Goal: Task Accomplishment & Management: Manage account settings

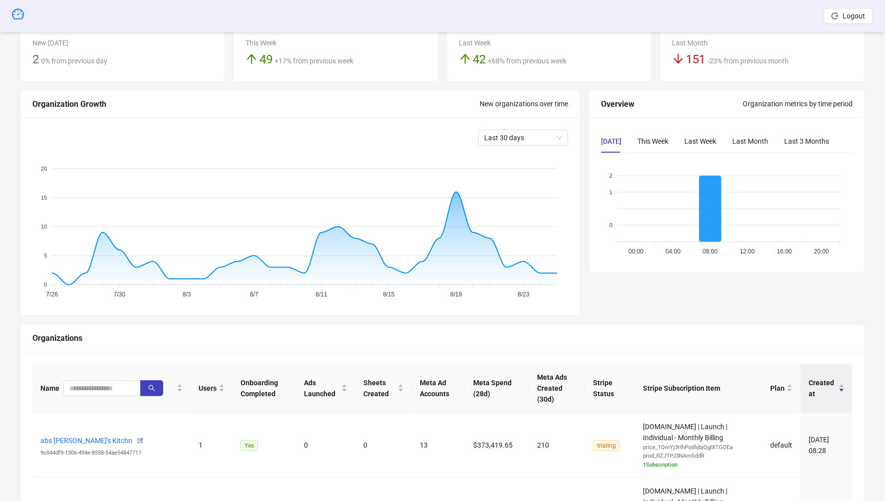
scroll to position [115, 0]
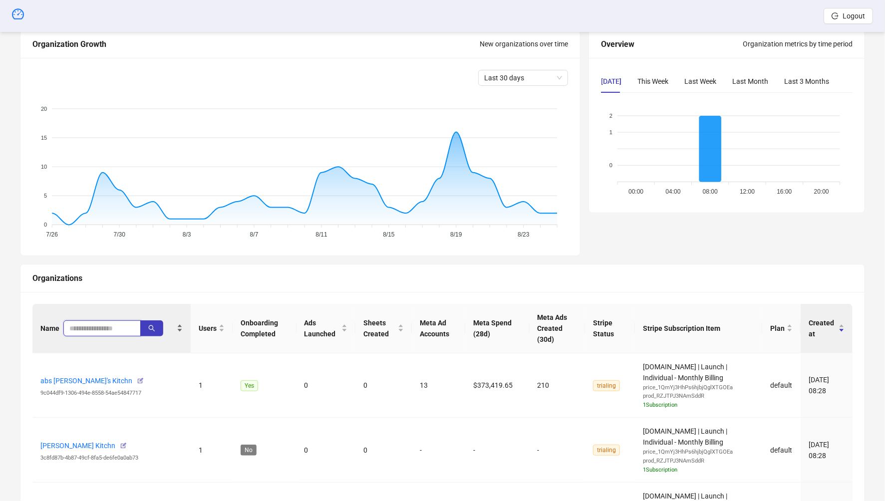
click at [94, 323] on input "search" at bounding box center [97, 328] width 57 height 11
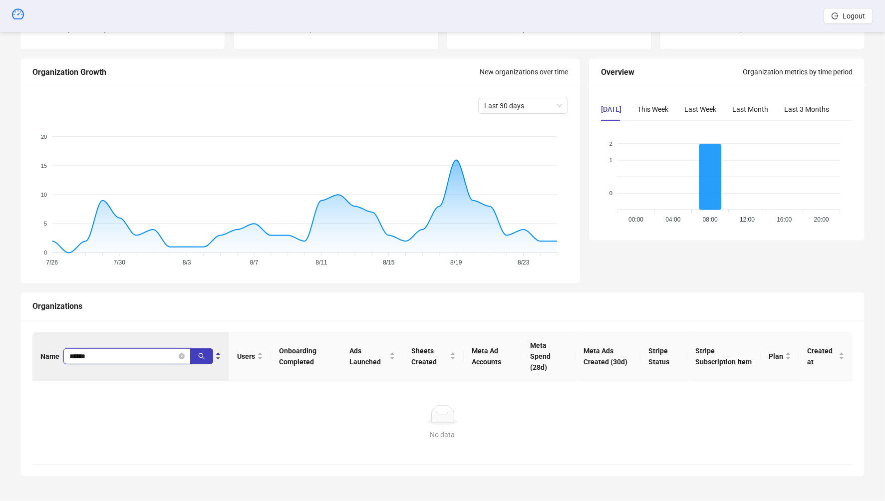
scroll to position [73, 0]
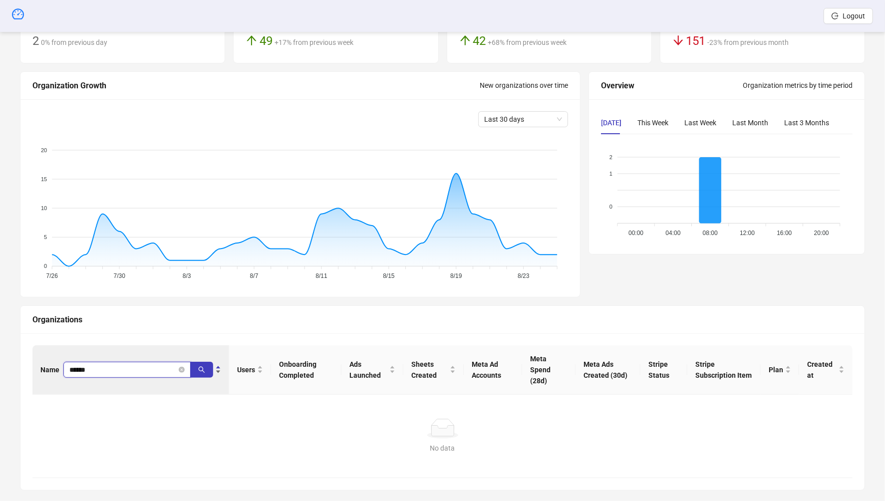
click at [95, 364] on input "******" at bounding box center [122, 369] width 107 height 11
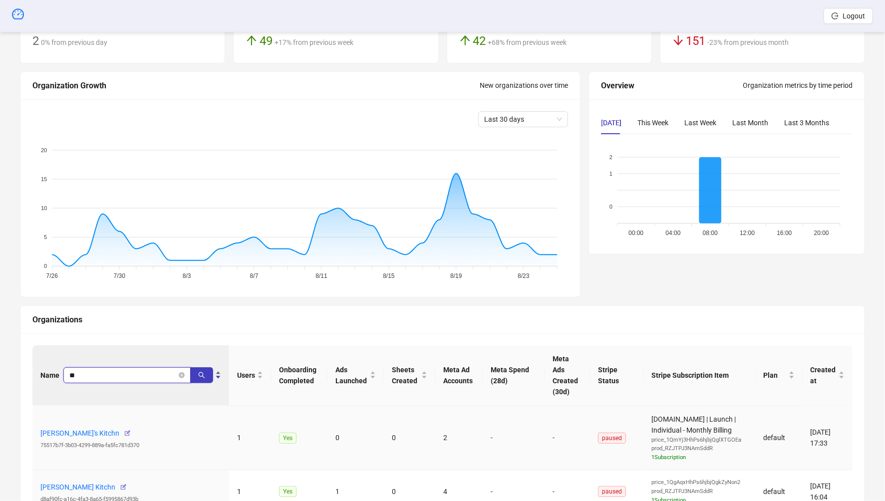
scroll to position [115, 0]
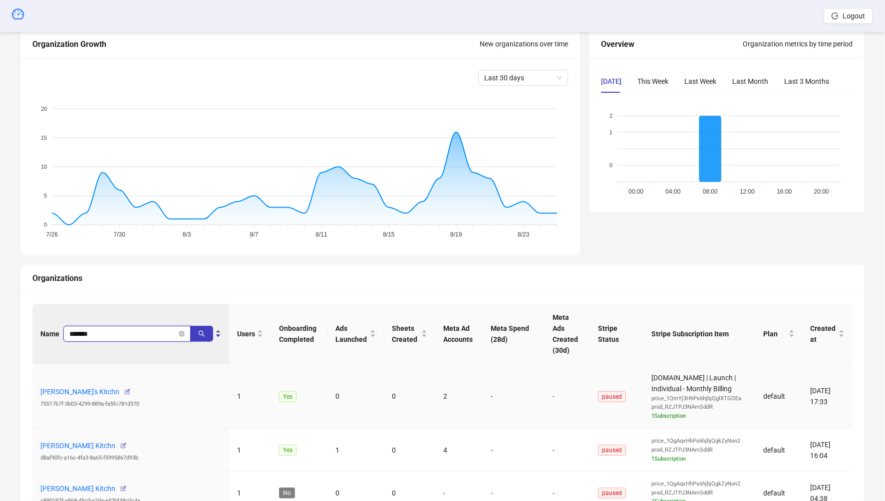
type input "*******"
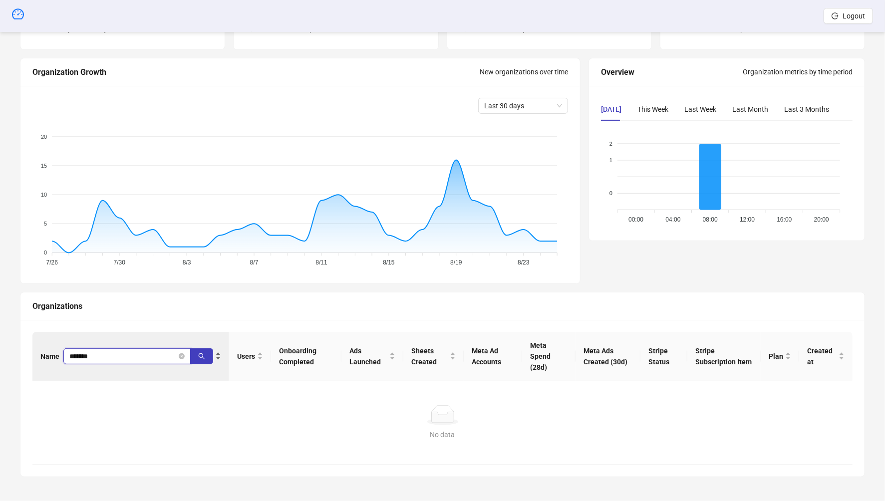
scroll to position [73, 0]
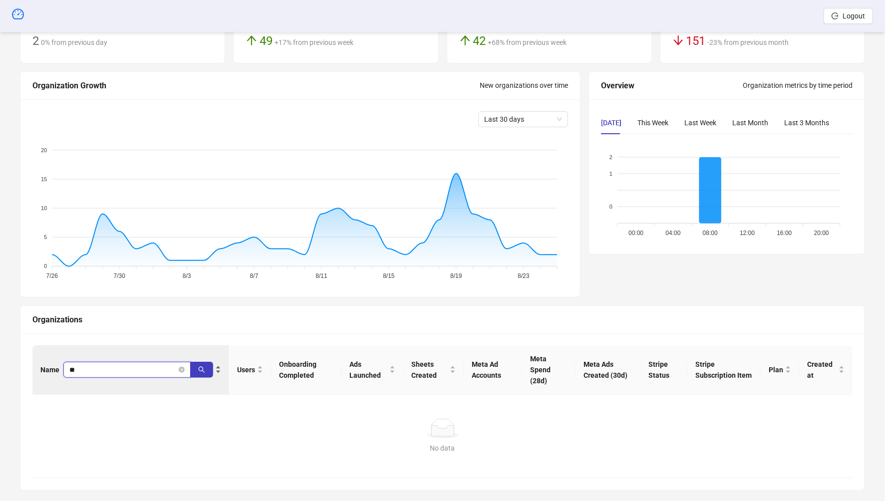
type input "*"
type input "*******"
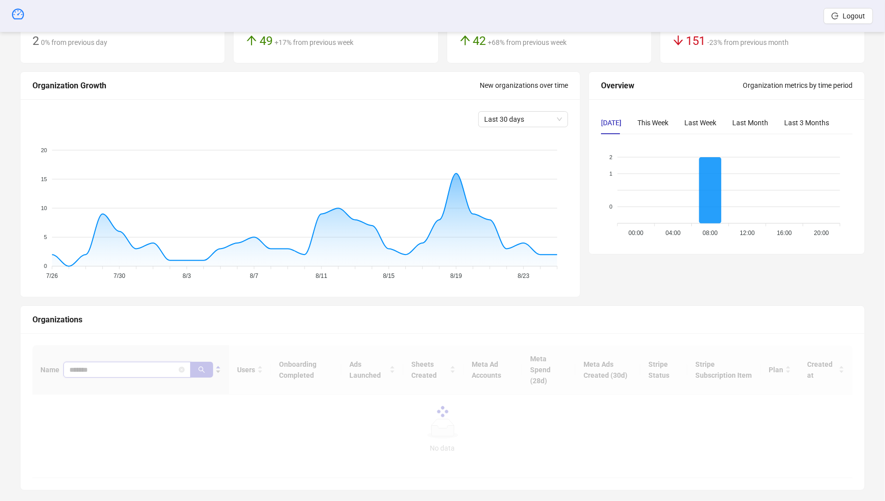
scroll to position [115, 0]
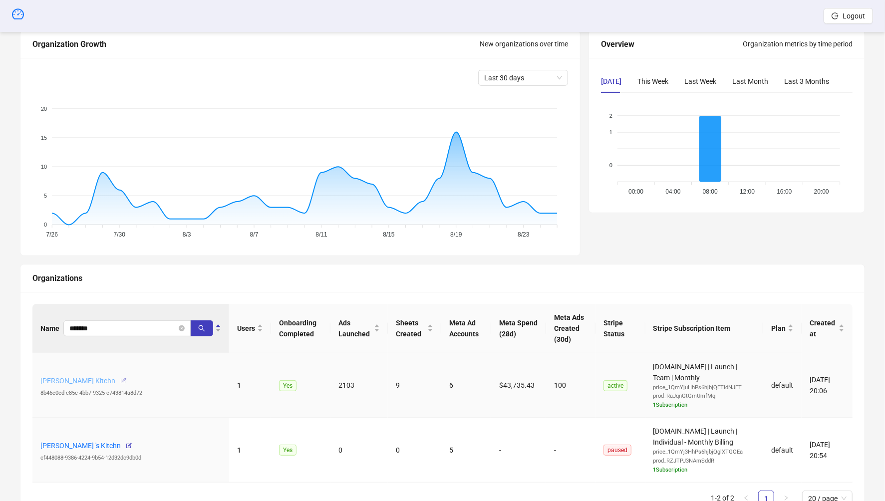
click at [82, 380] on link "Brandon Hug's Kitchn" at bounding box center [77, 381] width 75 height 8
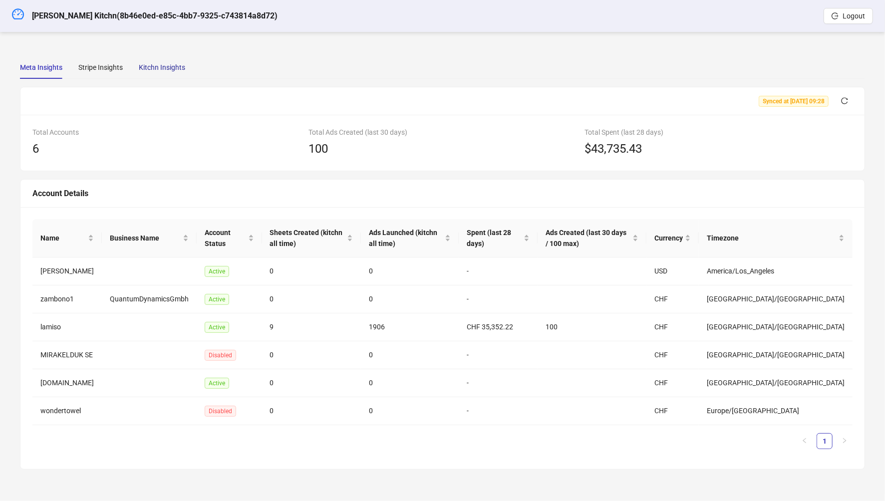
click at [164, 72] on div "Kitchn Insights" at bounding box center [162, 67] width 46 height 11
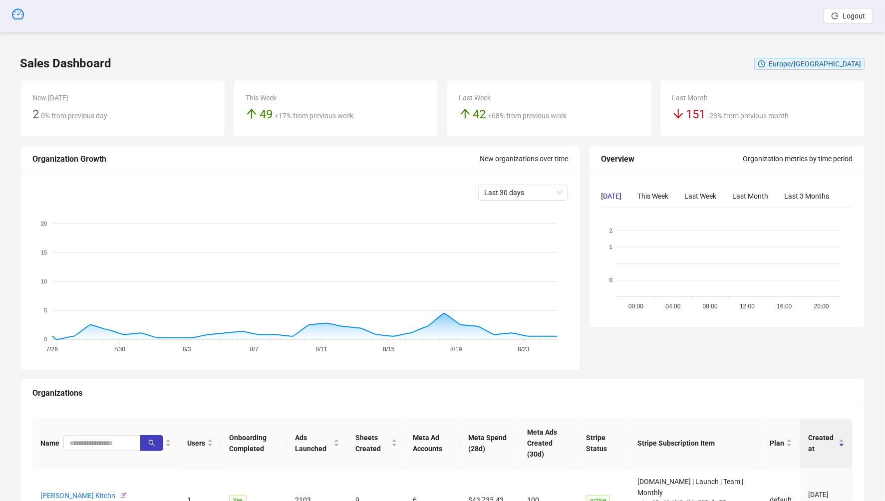
scroll to position [115, 0]
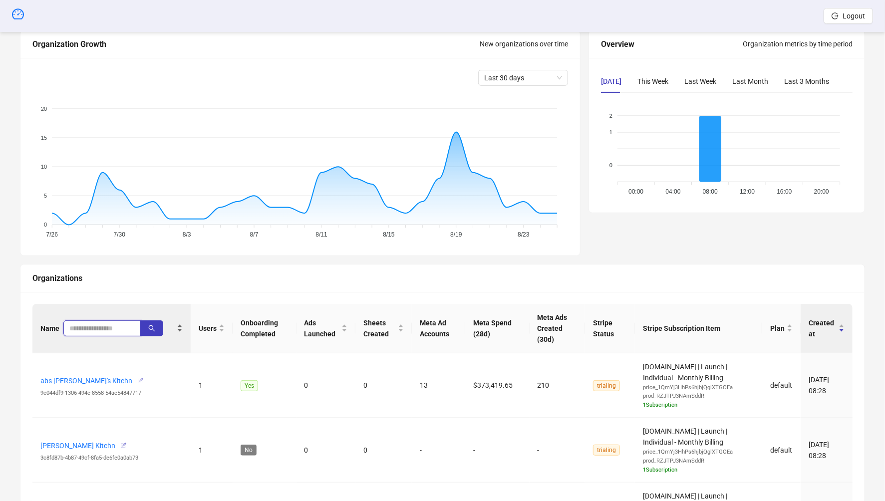
click at [106, 323] on input "search" at bounding box center [97, 328] width 57 height 11
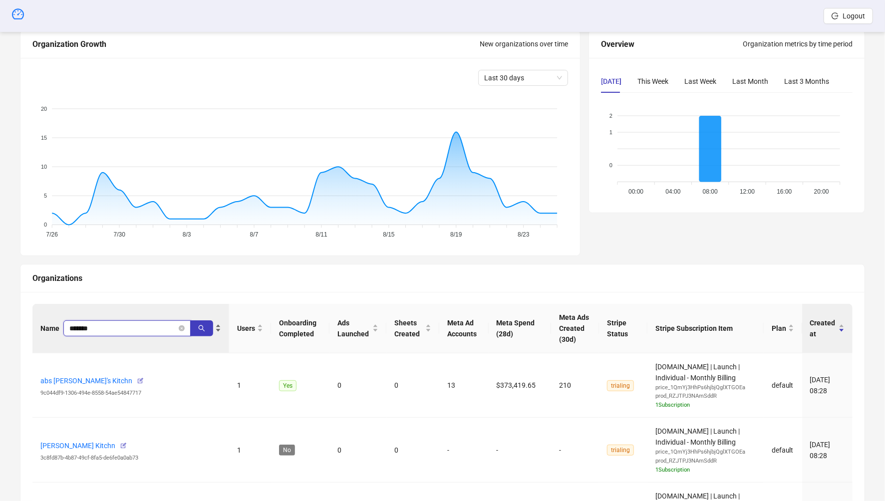
type input "*******"
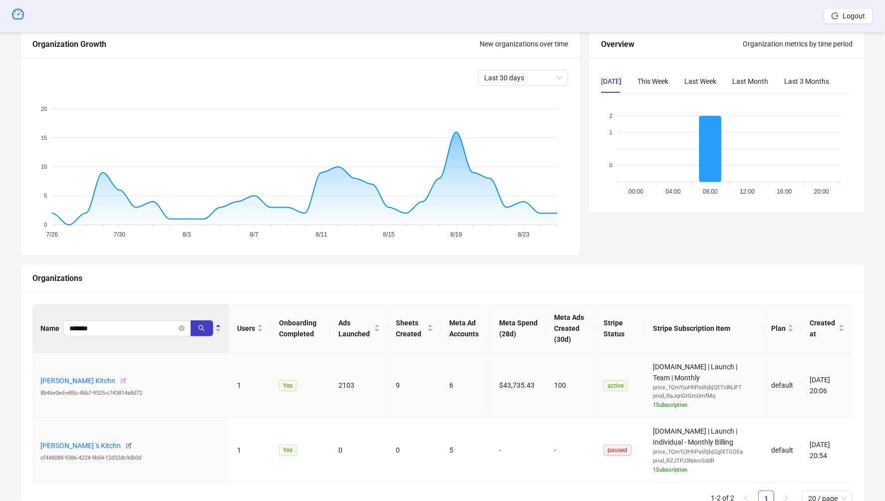
click at [120, 380] on icon "button" at bounding box center [123, 380] width 7 height 7
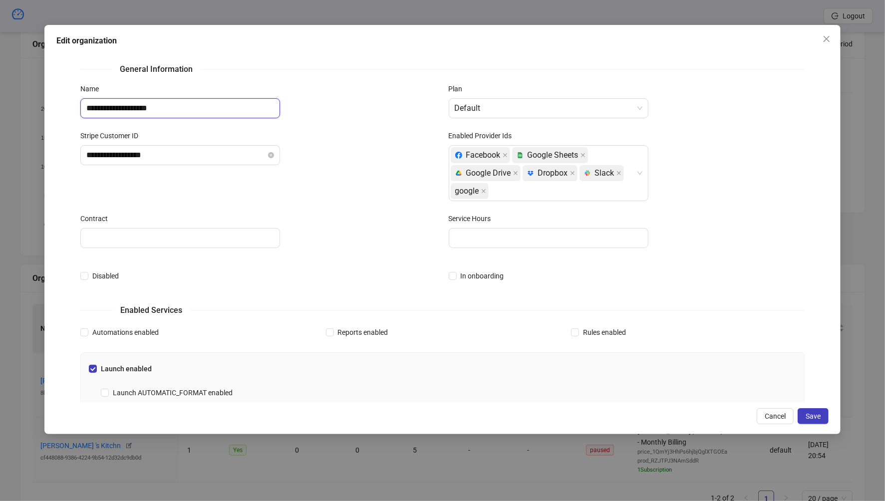
click at [187, 109] on input "**********" at bounding box center [180, 108] width 200 height 20
type input "**********"
click at [821, 416] on span "Save" at bounding box center [813, 416] width 15 height 8
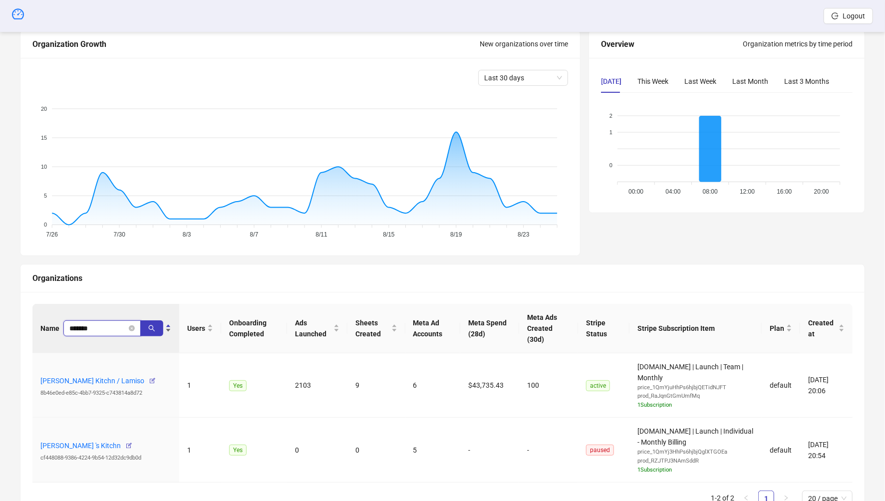
click at [108, 320] on span "*******" at bounding box center [101, 328] width 77 height 16
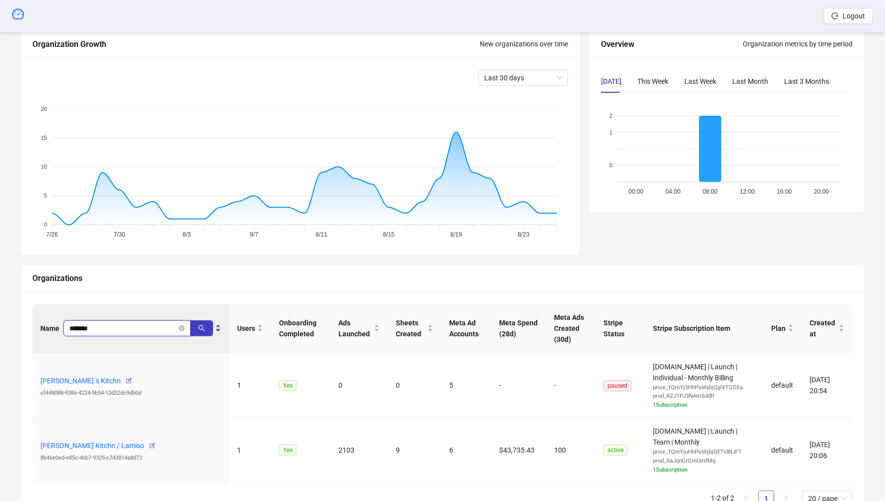
click at [113, 332] on input "*******" at bounding box center [122, 328] width 107 height 11
type input "*"
type input "******"
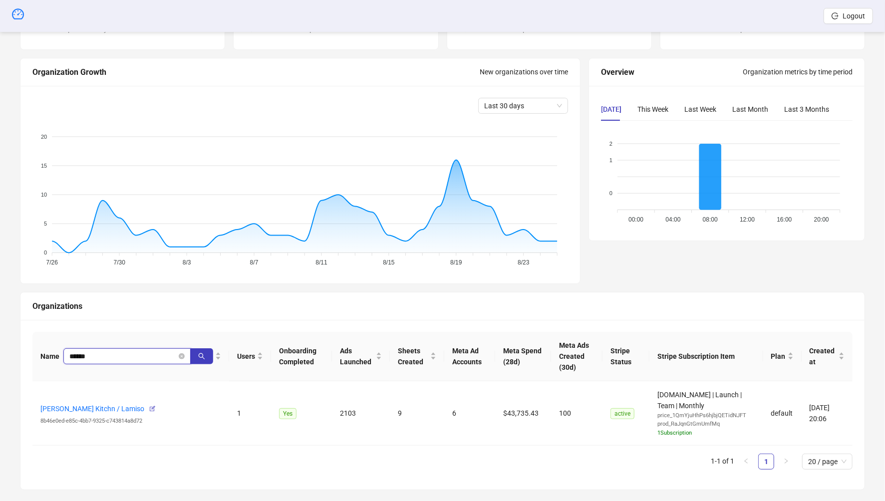
scroll to position [98, 0]
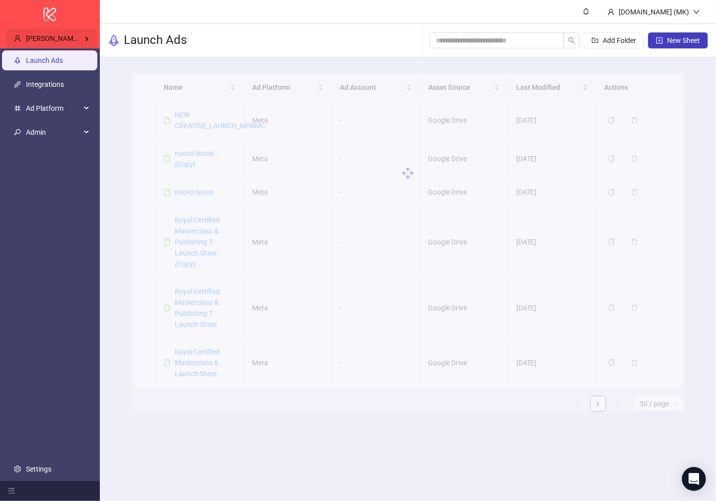
click at [72, 28] on div "Belinda Castillo's Kitchn" at bounding box center [51, 38] width 91 height 20
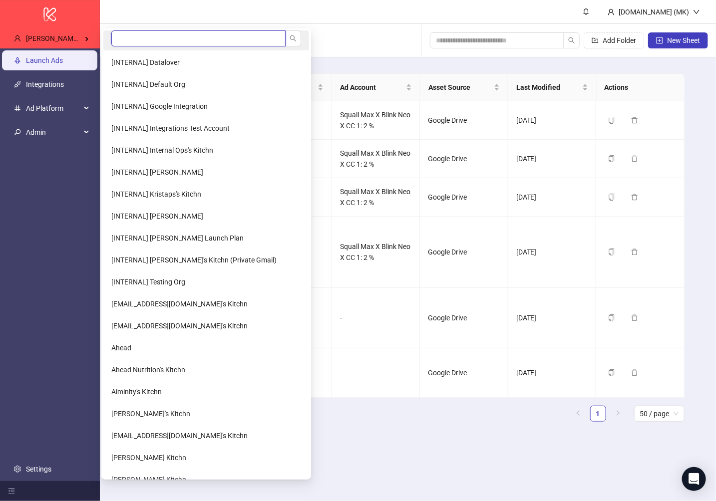
click at [132, 38] on input "search" at bounding box center [198, 38] width 174 height 16
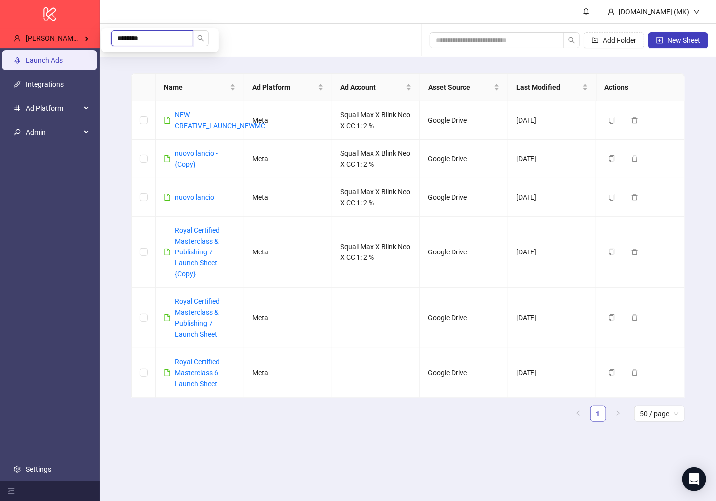
drag, startPoint x: 128, startPoint y: 40, endPoint x: 240, endPoint y: 40, distance: 112.3
click at [238, 40] on body "logo/logo-mobile Belinda Castillo's Kitchn Launch Ads Integrations Ad Platform …" at bounding box center [358, 250] width 716 height 501
click at [80, 33] on div "Belinda Castillo's Kitchn" at bounding box center [51, 38] width 91 height 20
click at [156, 34] on input "***" at bounding box center [152, 38] width 82 height 16
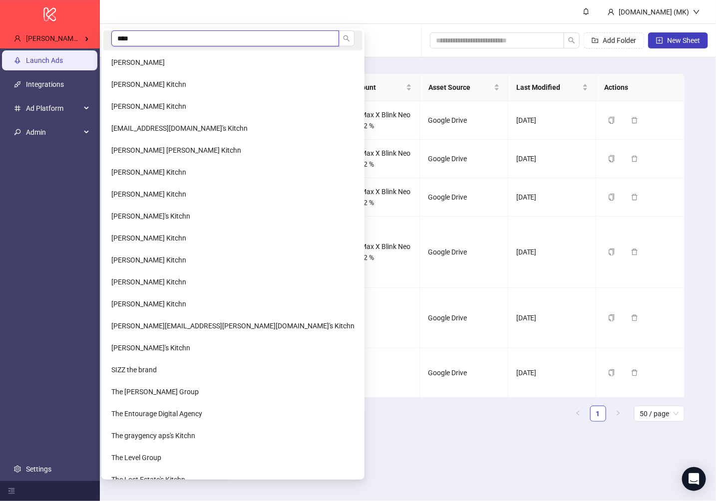
type input "*****"
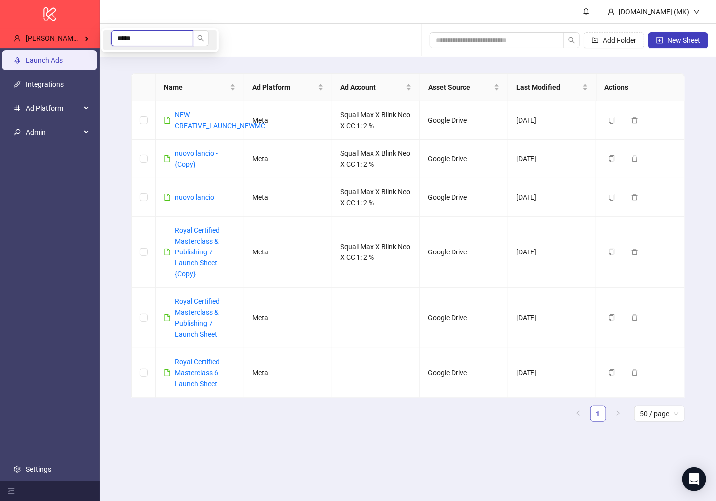
click at [155, 35] on input "*****" at bounding box center [152, 38] width 82 height 16
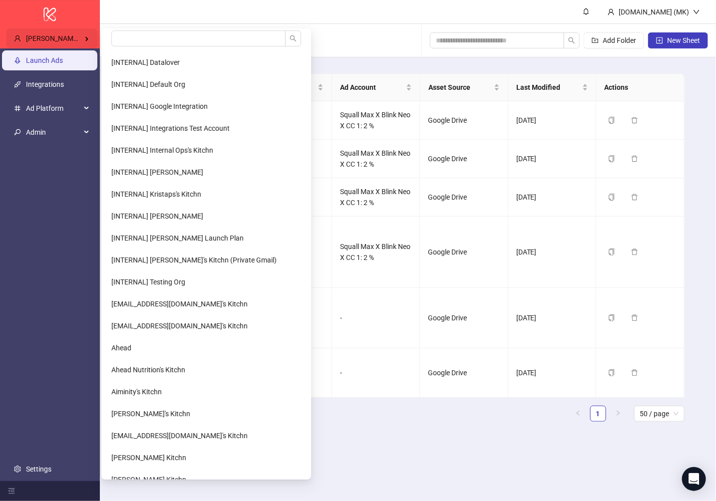
click at [71, 43] on div "Belinda Castillo's Kitchn" at bounding box center [51, 38] width 91 height 20
click at [134, 42] on input "search" at bounding box center [198, 38] width 174 height 16
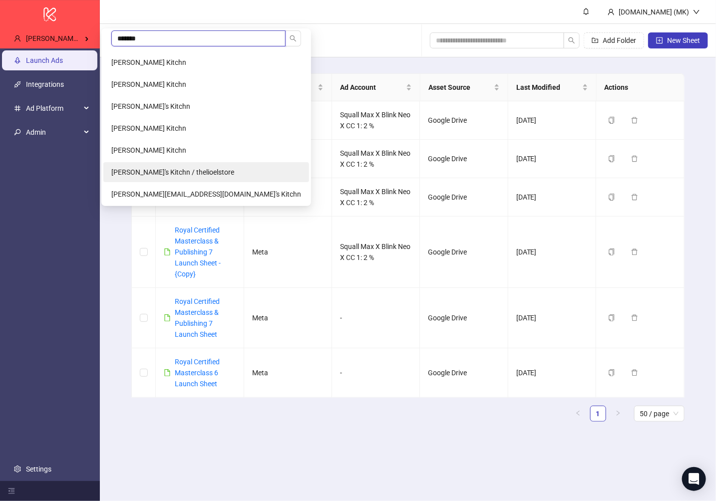
type input "*******"
click at [165, 169] on span "anthony's Kitchn / thelioelstore" at bounding box center [172, 172] width 123 height 8
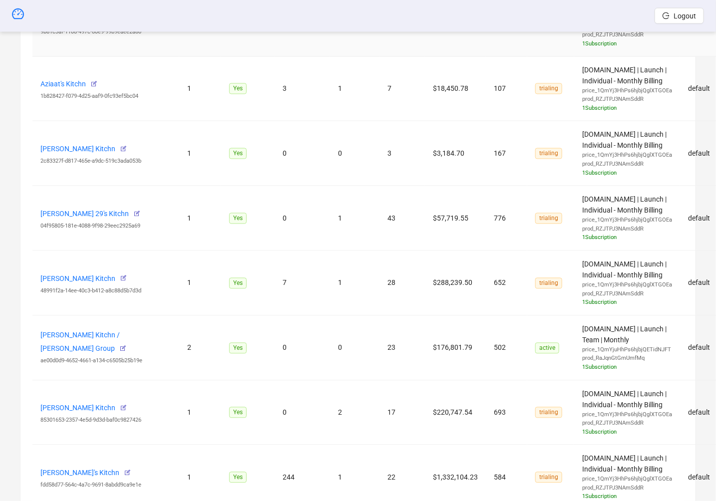
scroll to position [1335, 0]
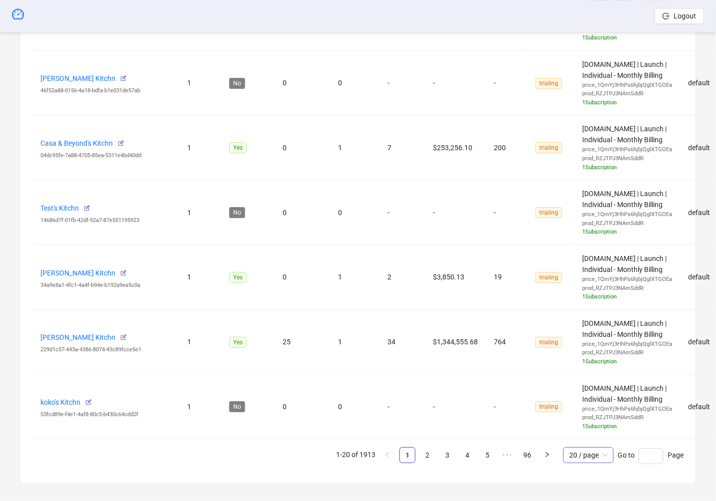
click at [580, 448] on span "20 / page" at bounding box center [588, 455] width 38 height 15
click at [587, 432] on div "100 / page" at bounding box center [588, 435] width 34 height 11
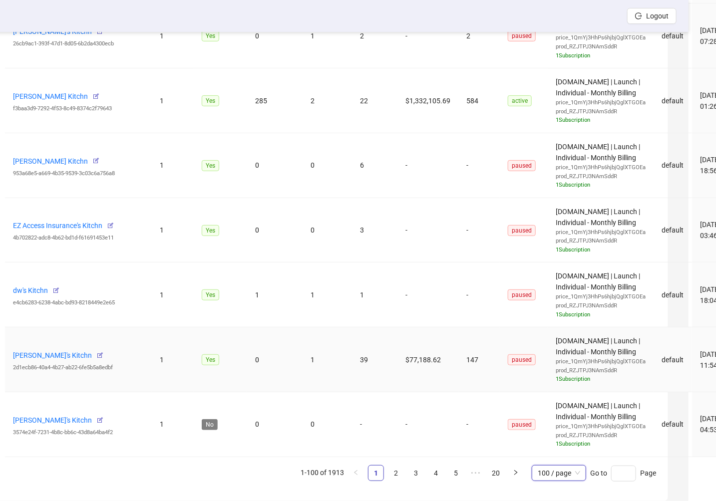
scroll to position [6501, 45]
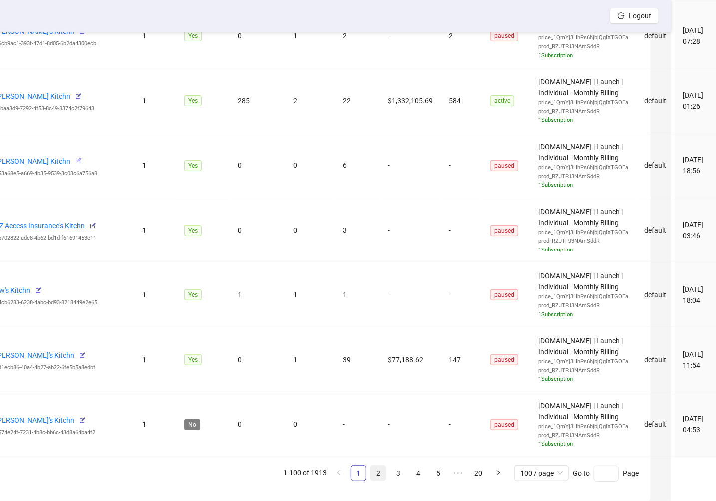
click at [372, 466] on link "2" at bounding box center [378, 473] width 15 height 15
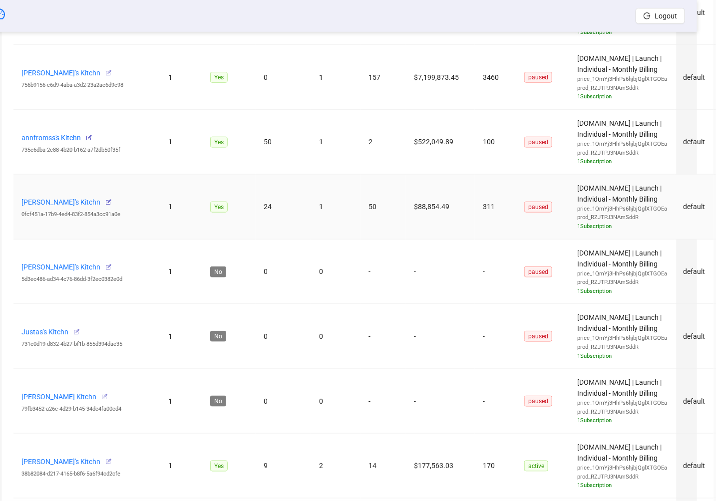
scroll to position [1877, 0]
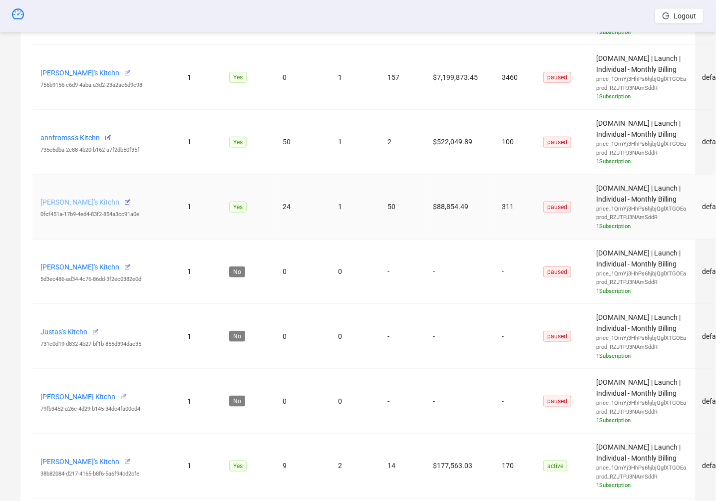
click at [90, 198] on link "Soufiane Echaabi's Kitchn" at bounding box center [79, 202] width 79 height 8
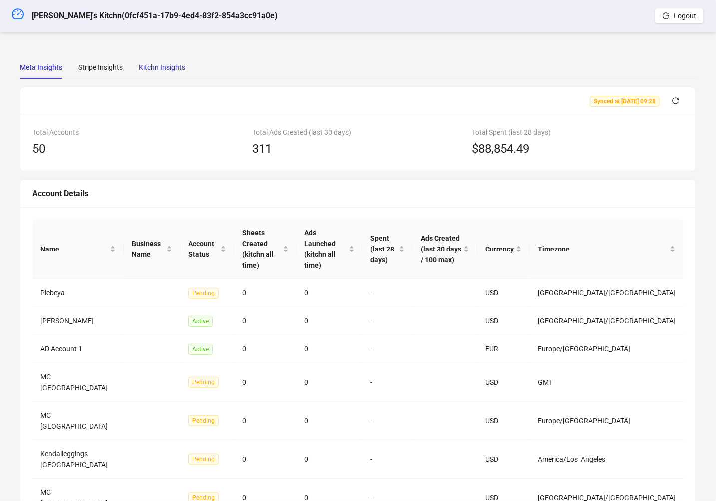
click at [173, 71] on div "Kitchn Insights" at bounding box center [162, 67] width 46 height 11
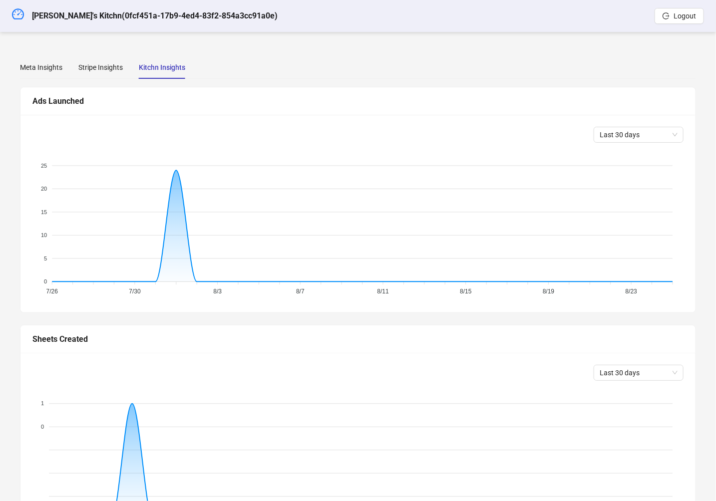
scroll to position [223, 0]
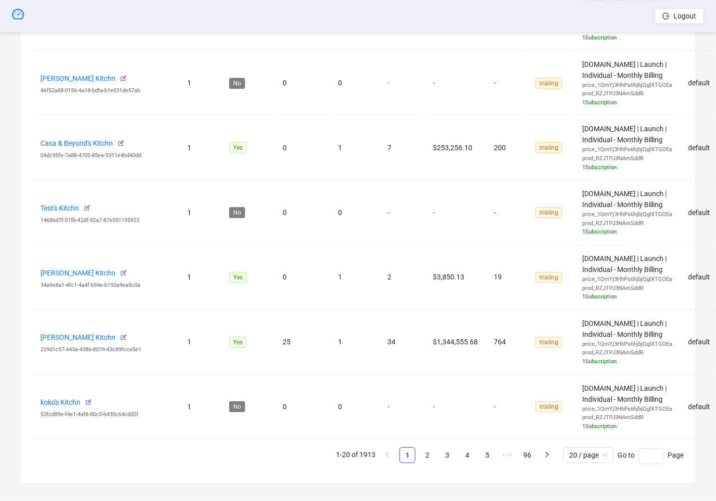
scroll to position [1335, 43]
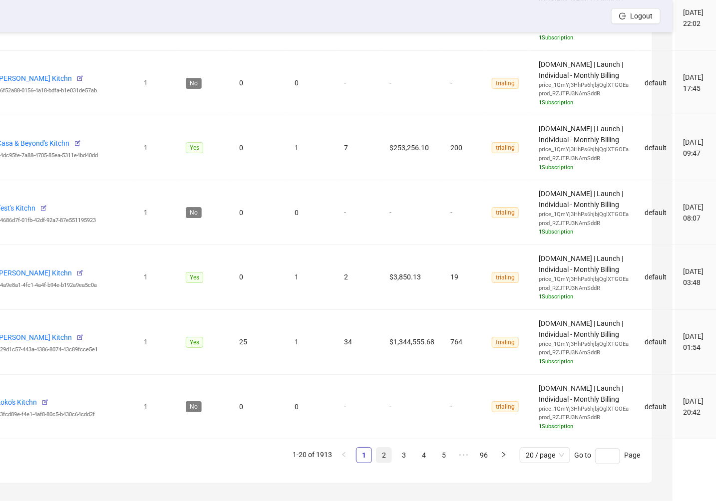
click at [386, 448] on link "2" at bounding box center [383, 455] width 15 height 15
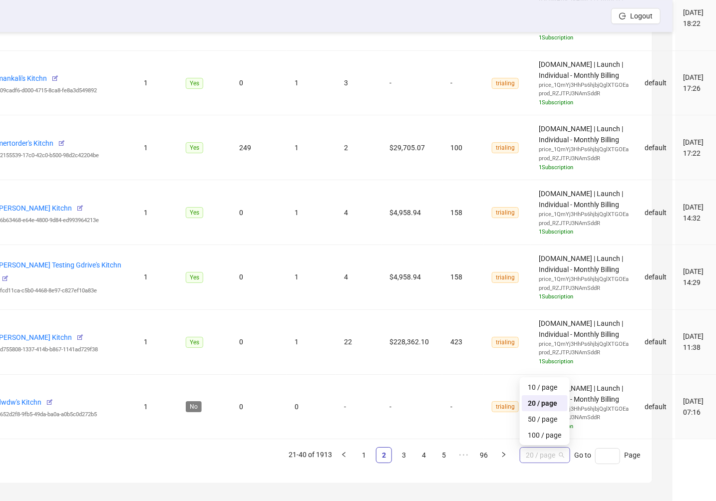
click at [559, 455] on span "20 / page" at bounding box center [545, 455] width 38 height 15
click at [556, 437] on div "10 / page 20 / page 50 / page 100 / page" at bounding box center [545, 411] width 50 height 68
click at [532, 430] on div "100 / page" at bounding box center [545, 435] width 34 height 11
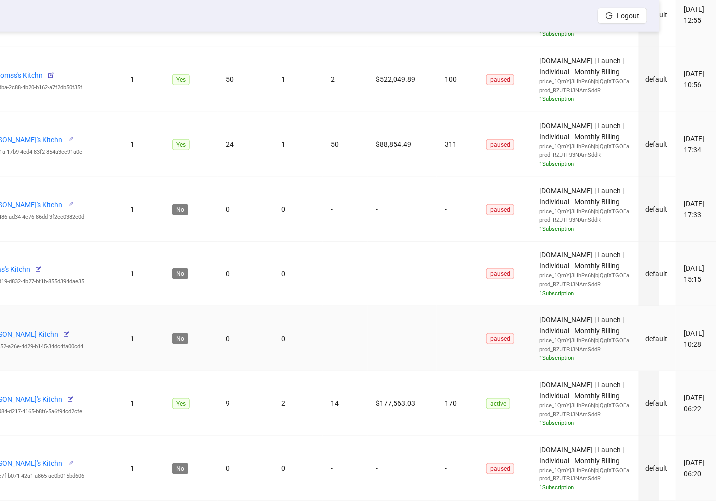
scroll to position [1939, 0]
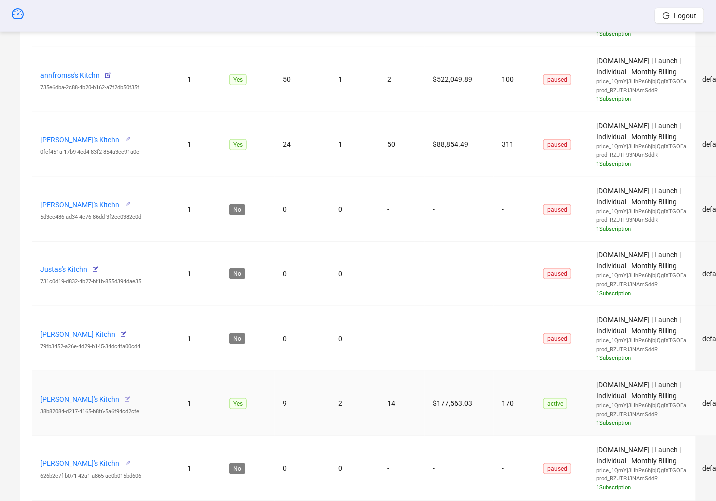
click at [124, 396] on icon "button" at bounding box center [127, 399] width 7 height 7
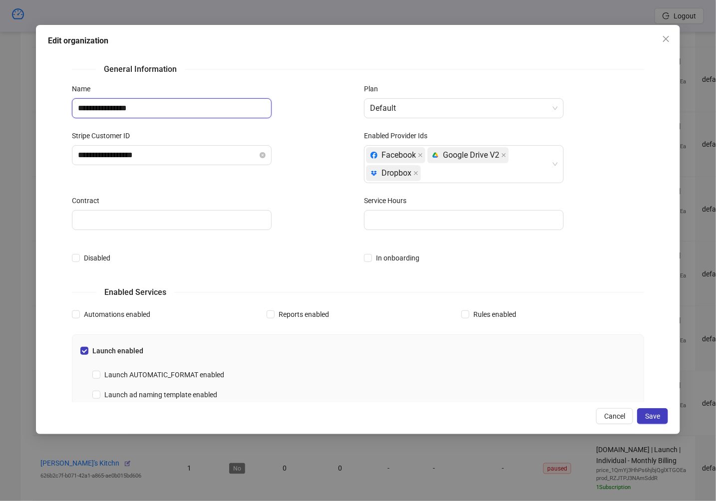
click at [224, 112] on input "**********" at bounding box center [172, 108] width 200 height 20
type input "**********"
click at [653, 415] on span "Save" at bounding box center [652, 416] width 15 height 8
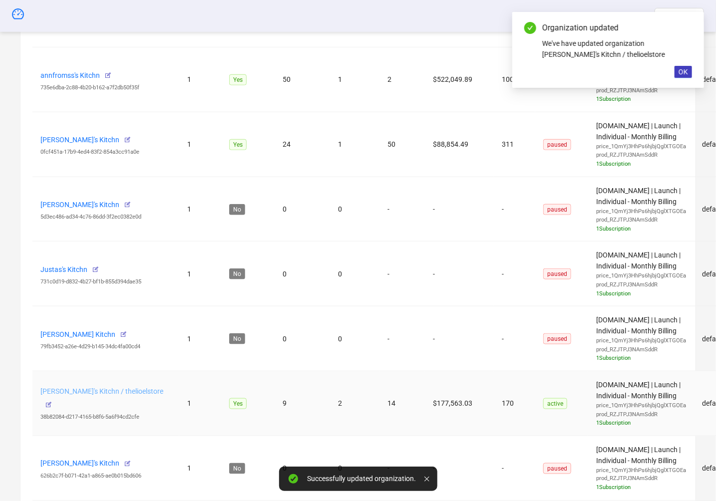
click at [109, 394] on link "anthony's Kitchn / thelioelstore" at bounding box center [101, 391] width 123 height 8
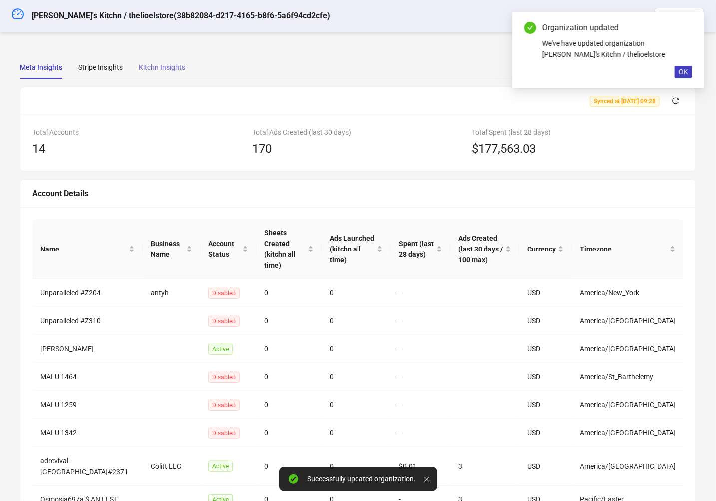
click at [150, 73] on div "Kitchn Insights" at bounding box center [162, 67] width 46 height 23
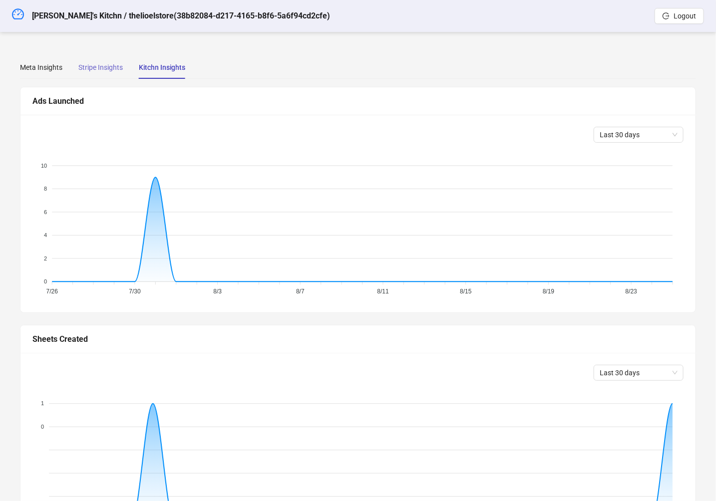
click at [111, 76] on div "Stripe Insights" at bounding box center [100, 67] width 44 height 23
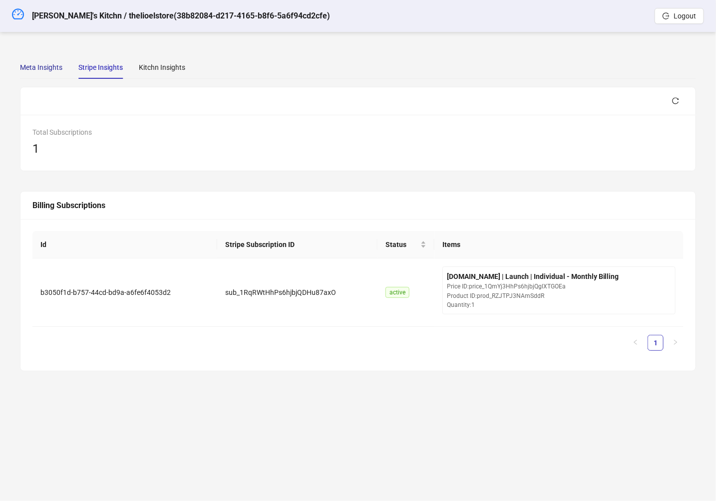
click at [44, 70] on div "Meta Insights" at bounding box center [41, 67] width 42 height 11
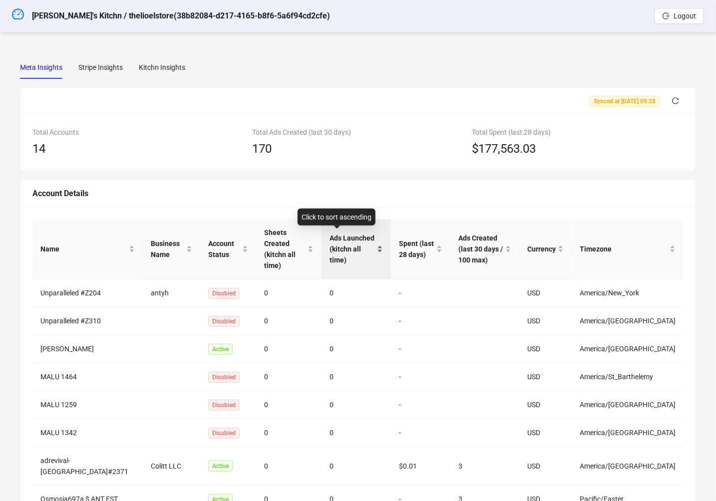
click at [337, 258] on div "Ads Launched (kitchn all time)" at bounding box center [355, 249] width 53 height 33
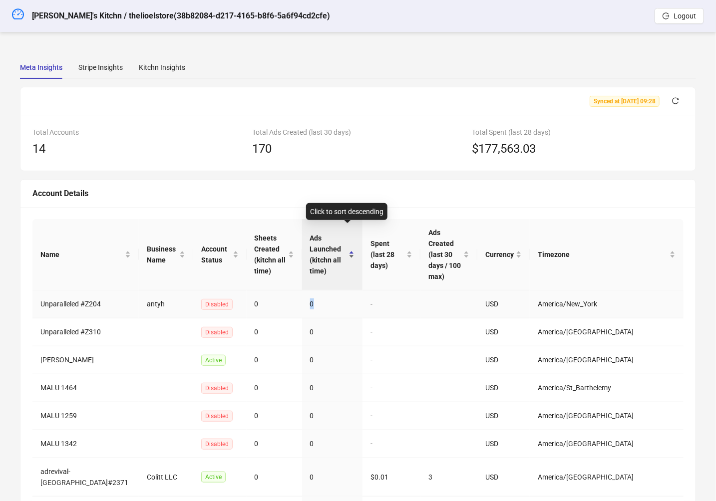
click at [337, 291] on td "0" at bounding box center [332, 305] width 60 height 28
click at [335, 242] on span "Ads Launched (kitchn all time)" at bounding box center [328, 255] width 36 height 44
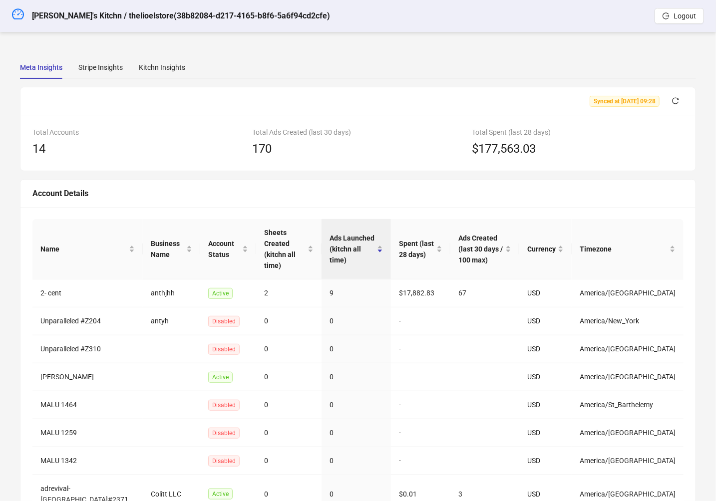
click at [9, 102] on div "Meta Insights Stripe Insights Kitchn Insights Synced at 2025-08-25 09:28 Total …" at bounding box center [358, 340] width 700 height 593
click at [669, 101] on button "button" at bounding box center [675, 101] width 16 height 16
click at [143, 280] on td "anthjhh" at bounding box center [171, 294] width 57 height 28
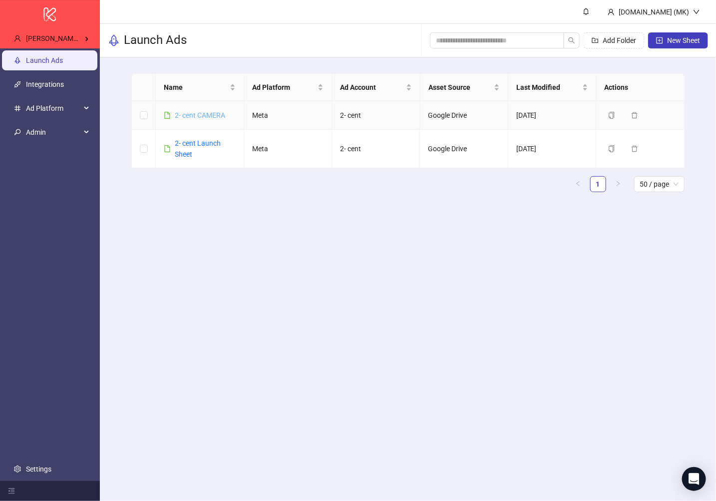
click at [202, 111] on link "2- cent CAMERA" at bounding box center [200, 115] width 50 height 8
click at [63, 58] on link "Launch Ads" at bounding box center [44, 60] width 37 height 8
click at [58, 88] on link "Integrations" at bounding box center [45, 84] width 38 height 8
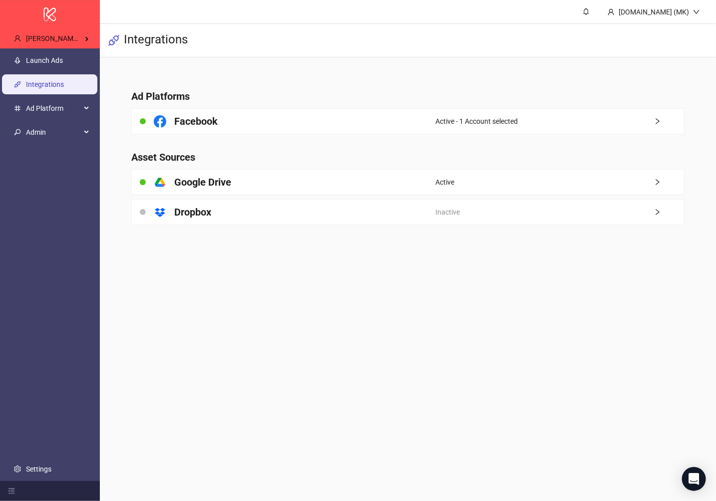
click at [182, 136] on main "Ad Platforms Facebook Active - 1 Account selected Asset Sources platform/google…" at bounding box center [407, 151] width 569 height 188
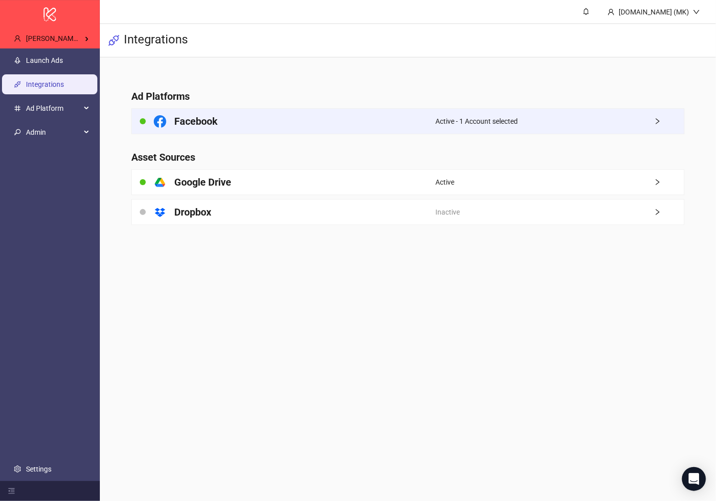
click at [181, 124] on h4 "Facebook" at bounding box center [195, 121] width 43 height 14
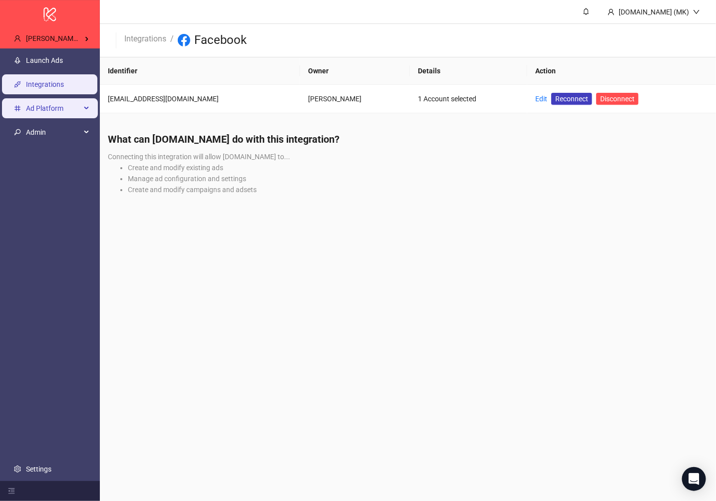
click at [47, 112] on span "Ad Platform" at bounding box center [53, 108] width 55 height 20
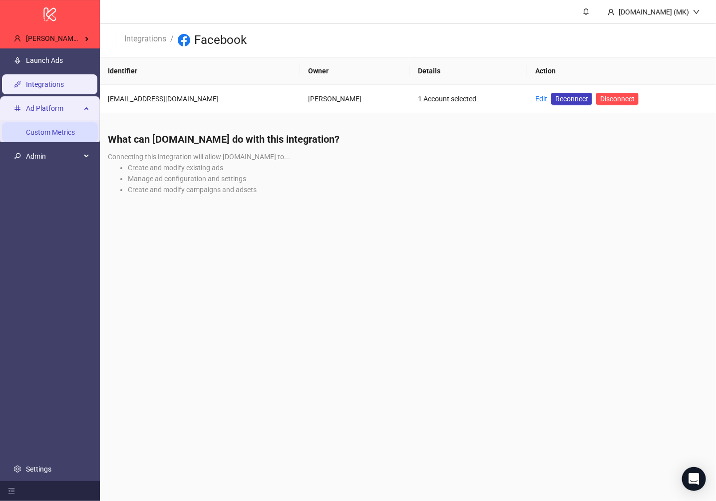
click at [47, 128] on link "Custom Metrics" at bounding box center [50, 132] width 49 height 8
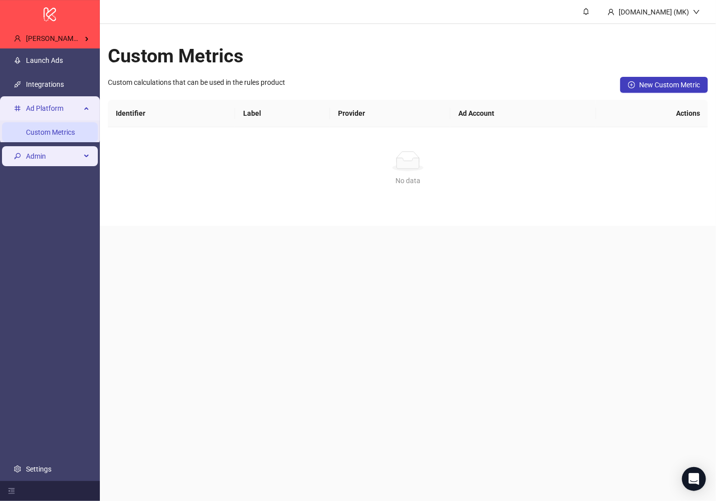
click at [49, 155] on span "Admin" at bounding box center [53, 156] width 55 height 20
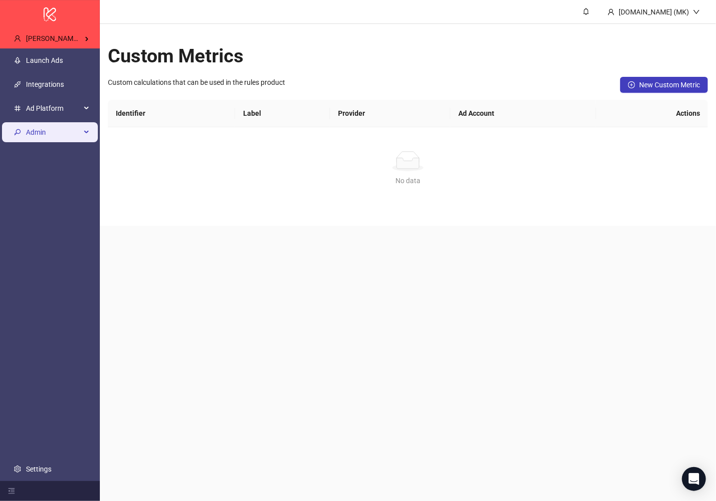
click at [51, 137] on span "Admin" at bounding box center [53, 132] width 55 height 20
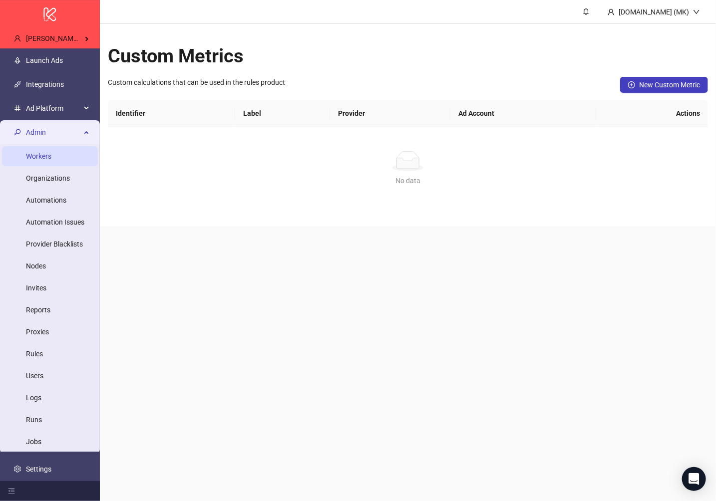
click at [49, 157] on link "Workers" at bounding box center [38, 156] width 25 height 8
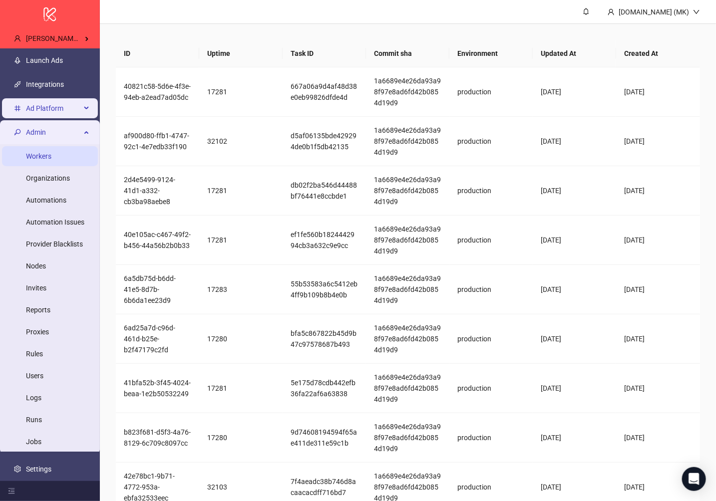
click at [50, 105] on span "Ad Platform" at bounding box center [53, 108] width 55 height 20
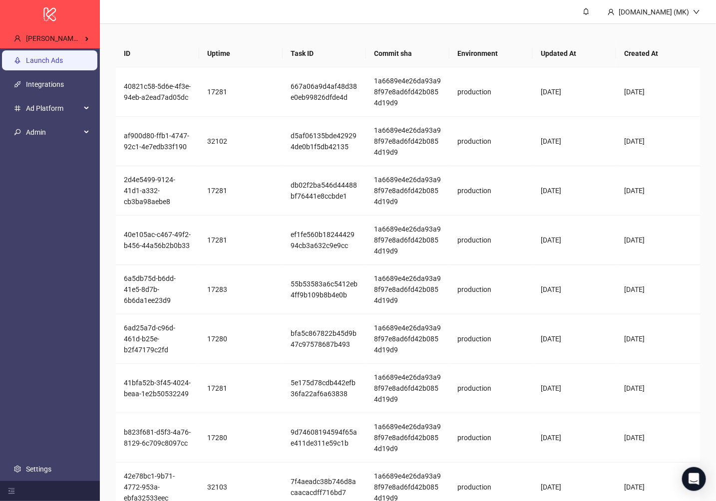
click at [53, 60] on link "Launch Ads" at bounding box center [44, 60] width 37 height 8
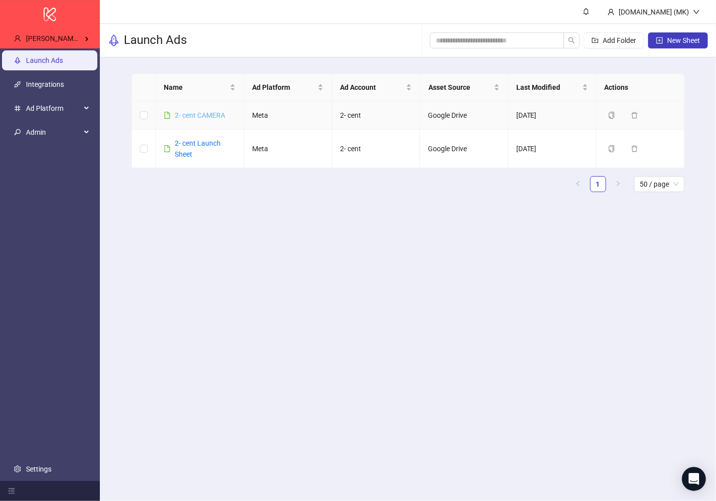
click at [201, 113] on link "2- cent CAMERA" at bounding box center [200, 115] width 50 height 8
click at [202, 140] on link "2- cent Launch Sheet" at bounding box center [198, 148] width 46 height 19
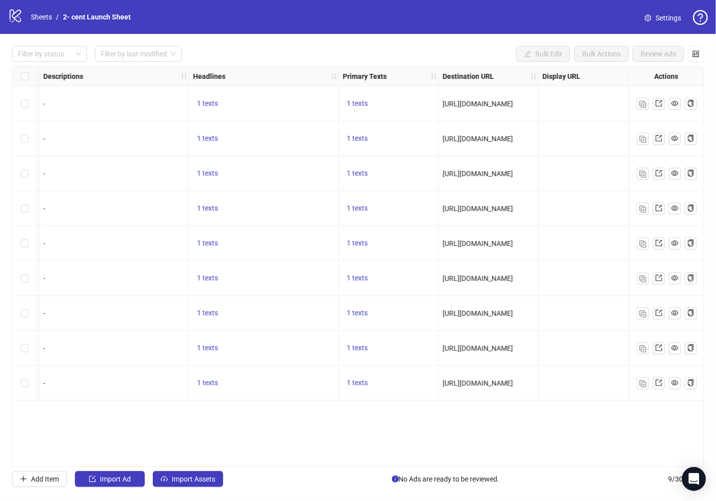
scroll to position [0, 568]
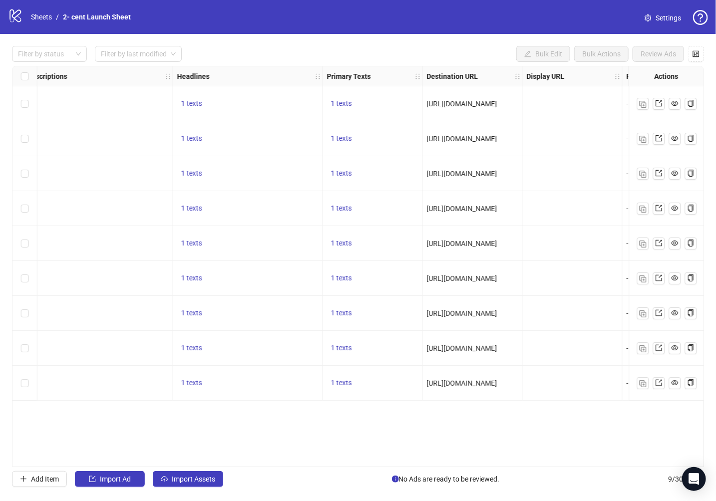
click at [483, 103] on span "https://colitt.com/products/colitt-underwater-fishing-camera" at bounding box center [462, 104] width 70 height 8
copy span "https://colitt.com/products/colitt-underwater-fishing-camera"
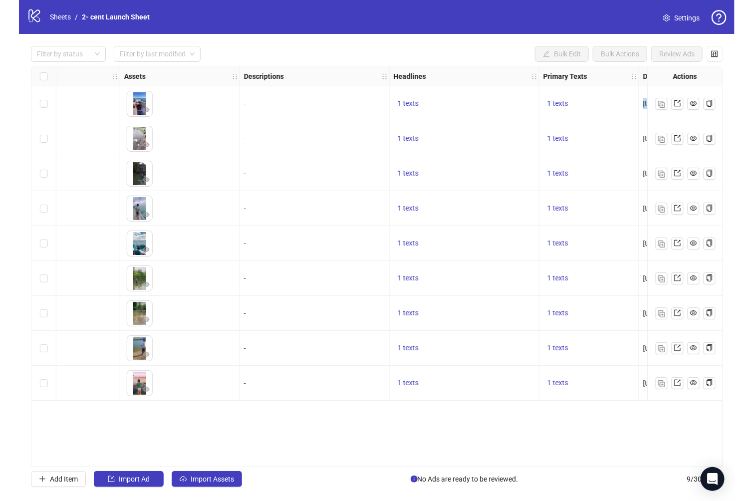
scroll to position [0, 153]
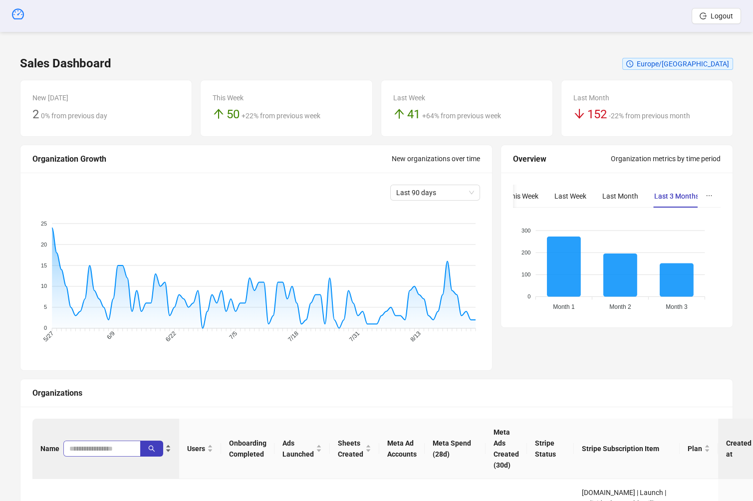
click at [93, 441] on span at bounding box center [101, 449] width 77 height 16
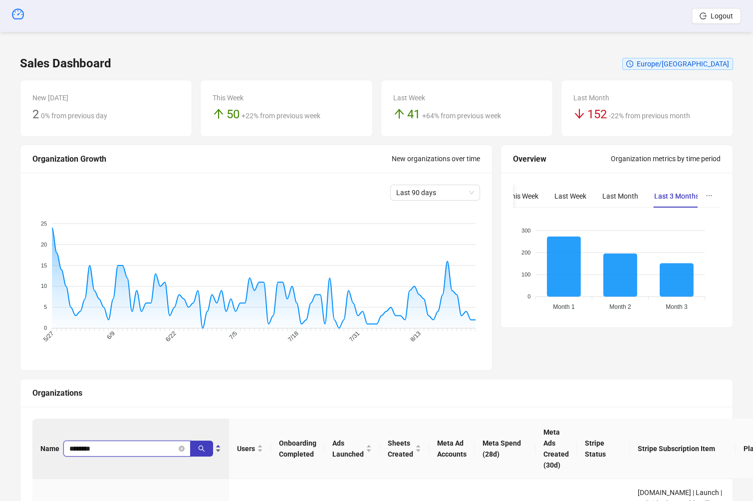
type input "********"
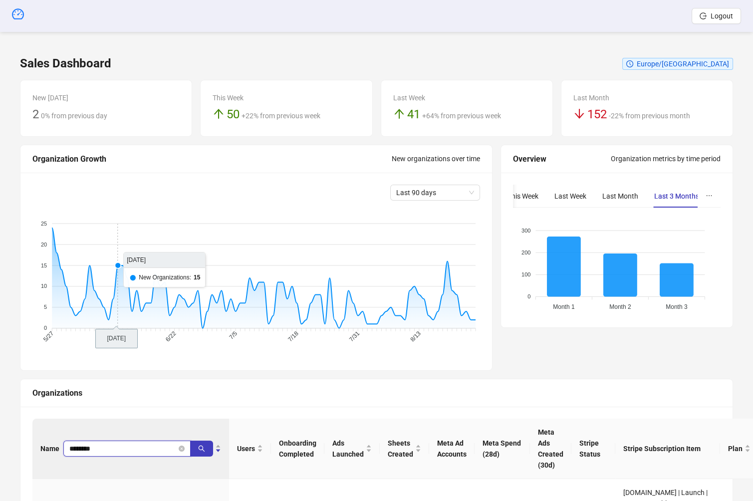
scroll to position [109, 0]
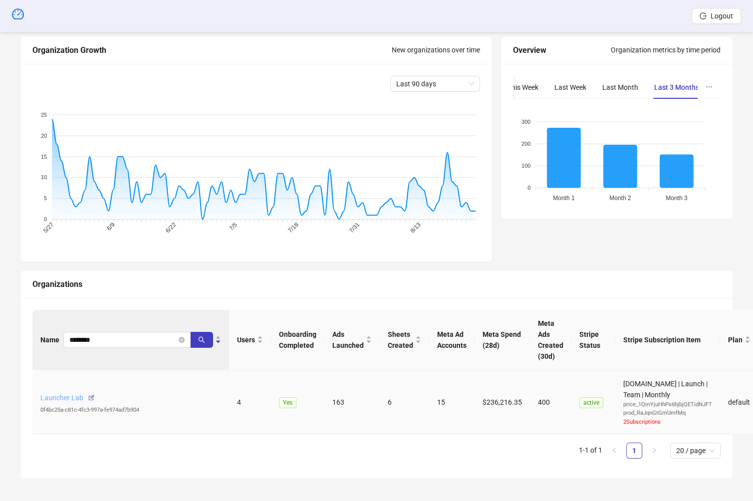
click at [62, 396] on link "Launcher Lab" at bounding box center [61, 398] width 43 height 8
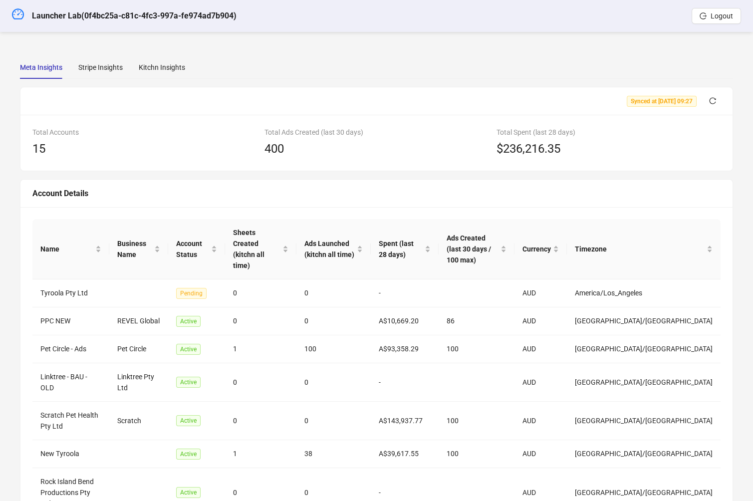
click at [156, 49] on div "Meta Insights Stripe Insights Kitchn Insights Synced at [DATE] 09:27 Total Acco…" at bounding box center [376, 351] width 737 height 614
click at [156, 57] on div "Kitchn Insights" at bounding box center [162, 67] width 46 height 23
